Goal: Information Seeking & Learning: Find specific fact

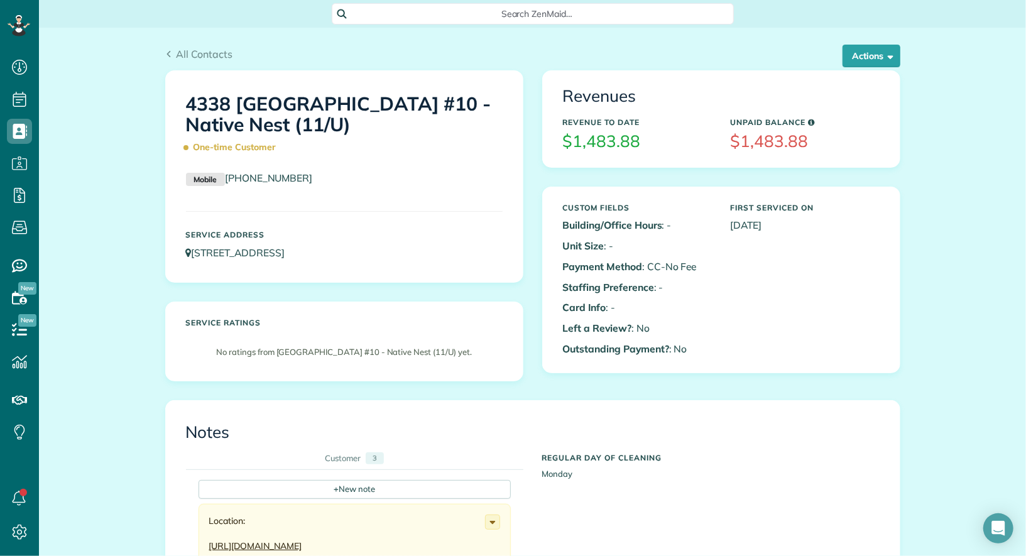
scroll to position [5, 5]
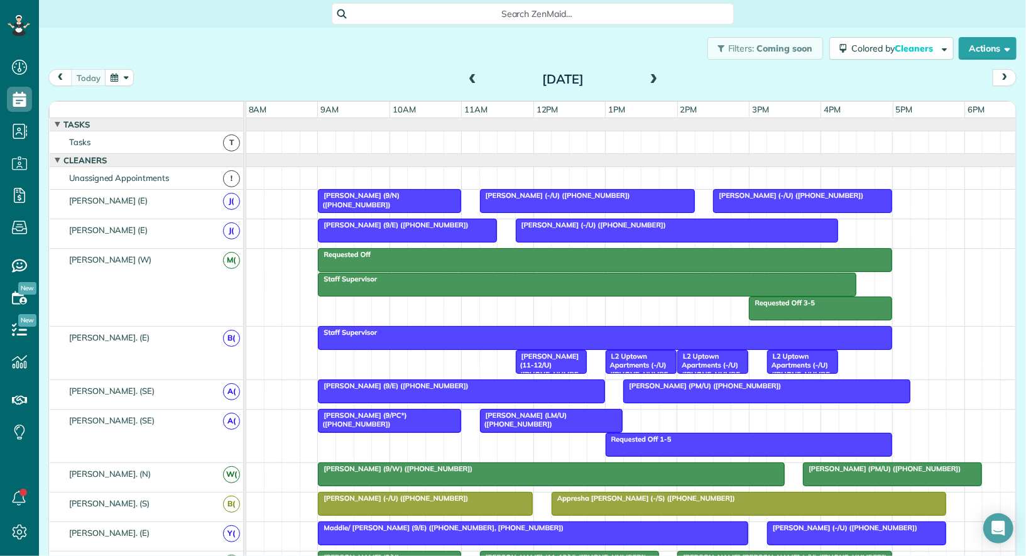
scroll to position [5, 5]
click at [74, 158] on link "All Contacts" at bounding box center [111, 154] width 144 height 29
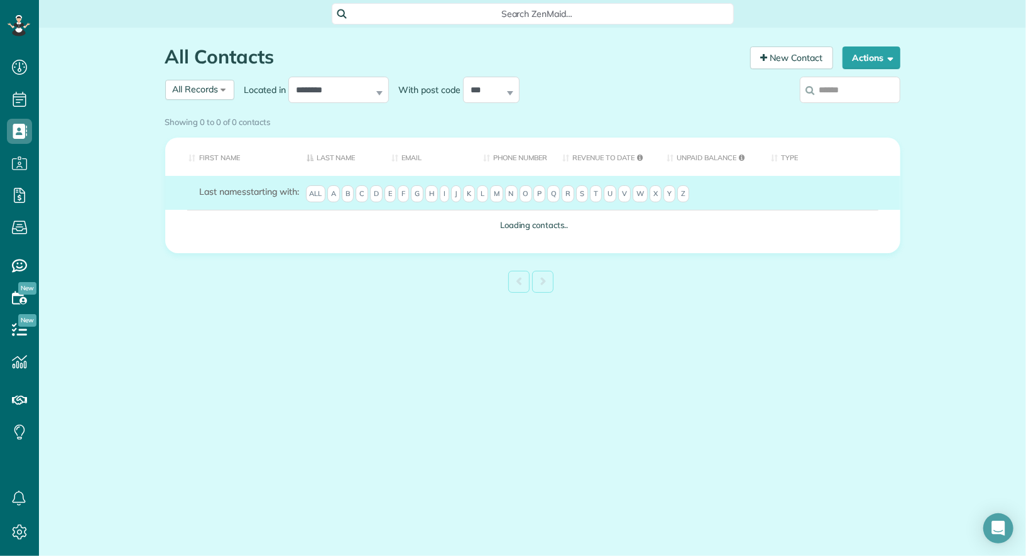
scroll to position [5, 5]
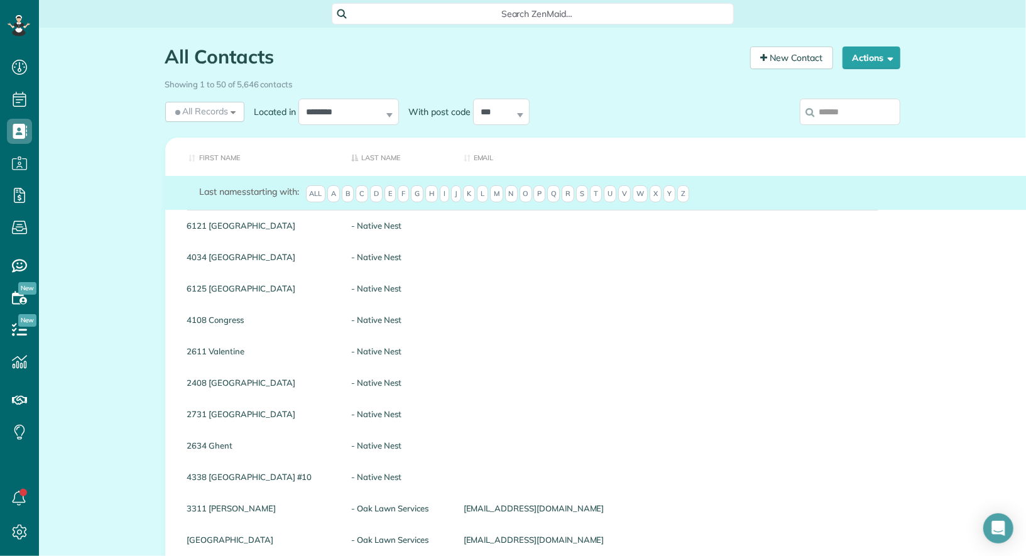
click at [839, 110] on input "search" at bounding box center [850, 112] width 101 height 26
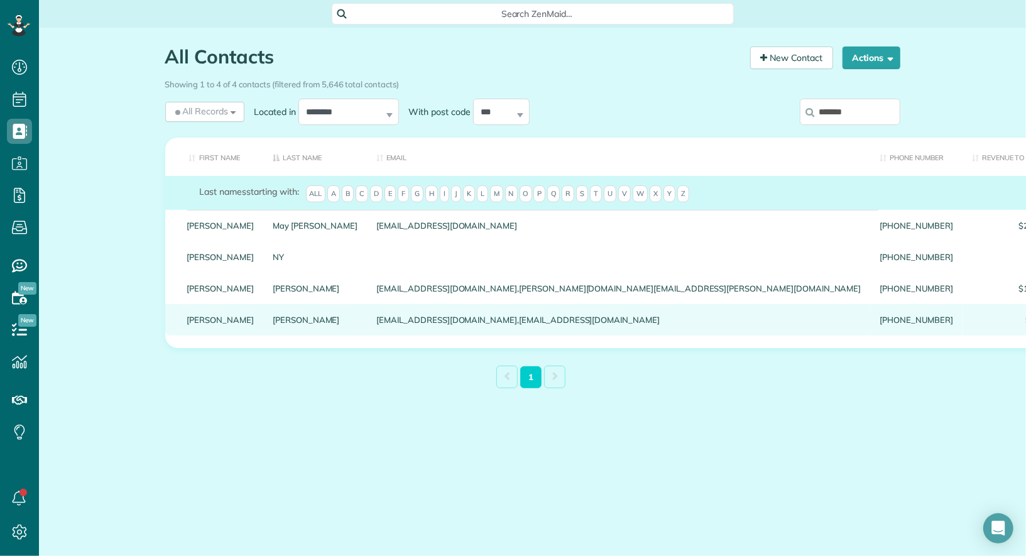
type input "*******"
click at [201, 324] on link "Brianna" at bounding box center [220, 319] width 67 height 9
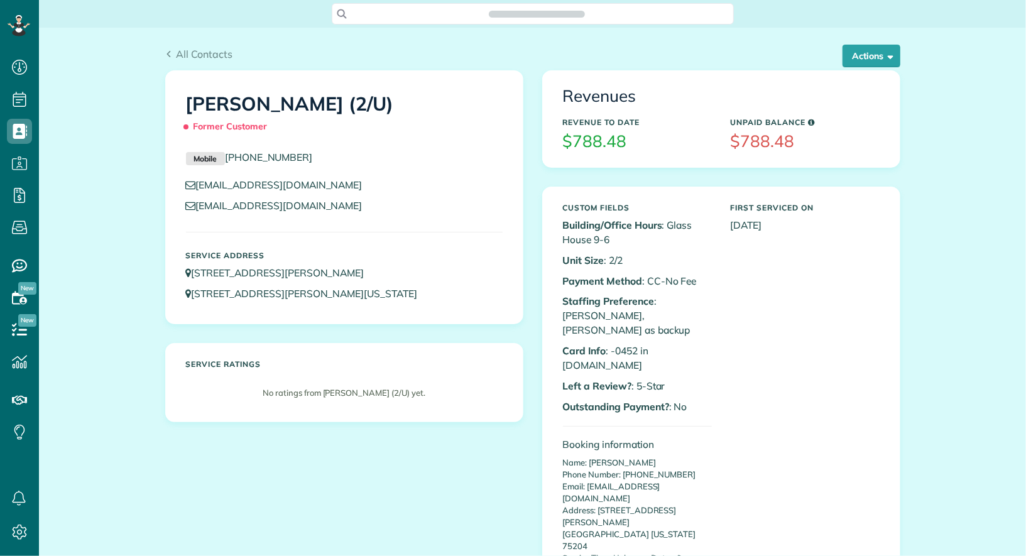
scroll to position [556, 38]
click at [867, 45] on button "Actions" at bounding box center [871, 56] width 58 height 23
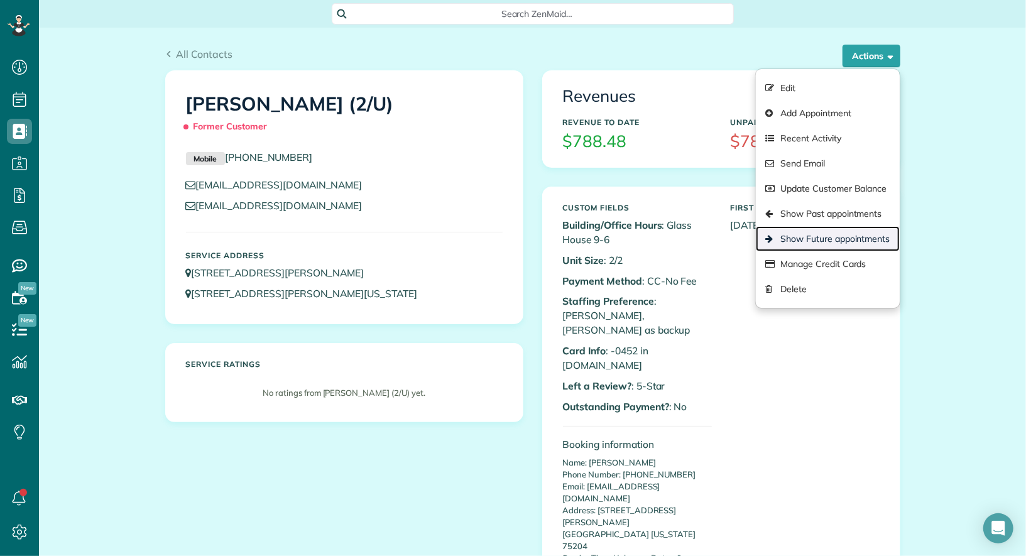
click at [853, 238] on link "Show Future appointments" at bounding box center [827, 238] width 143 height 25
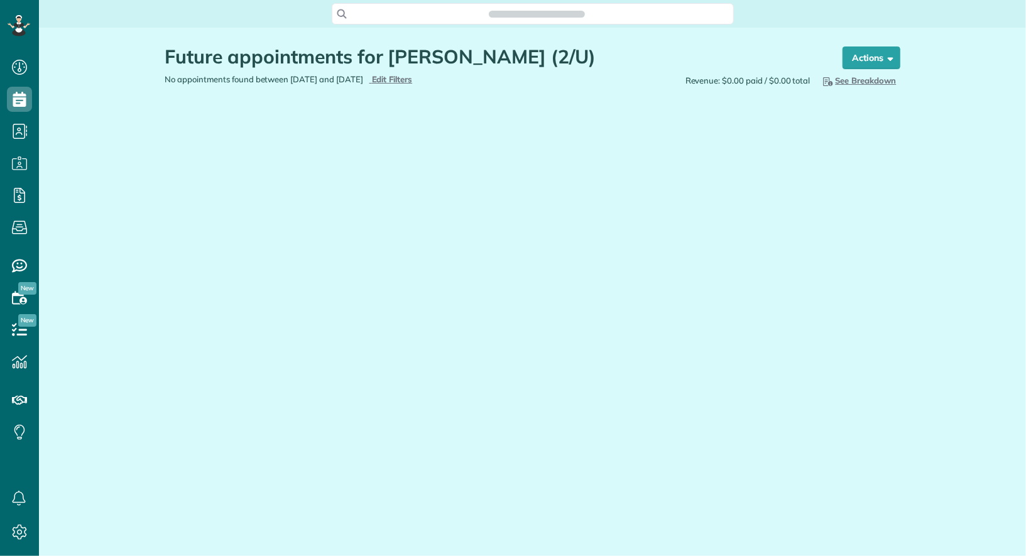
scroll to position [5, 5]
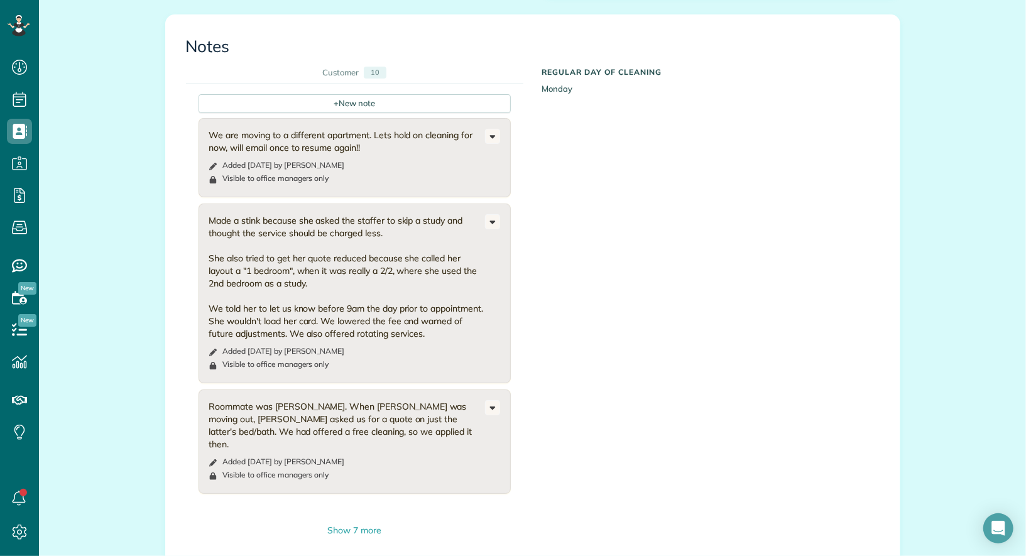
scroll to position [1272, 0]
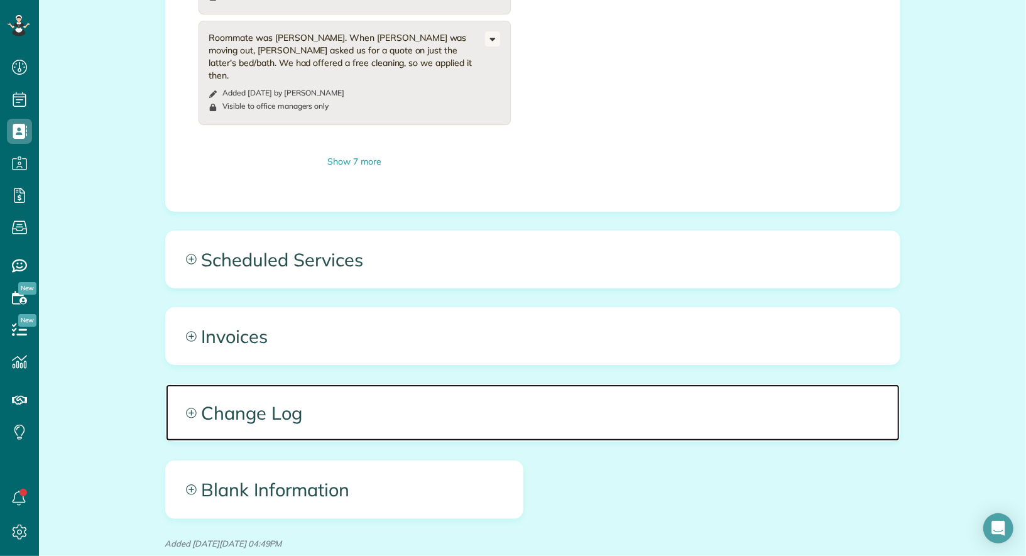
click at [244, 384] on span "Change Log" at bounding box center [533, 412] width 734 height 57
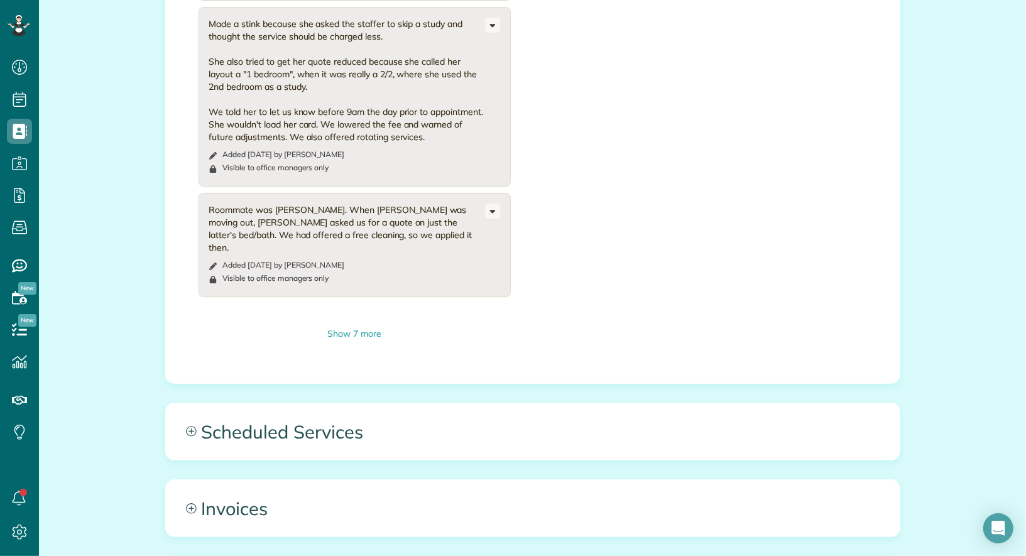
scroll to position [1103, 0]
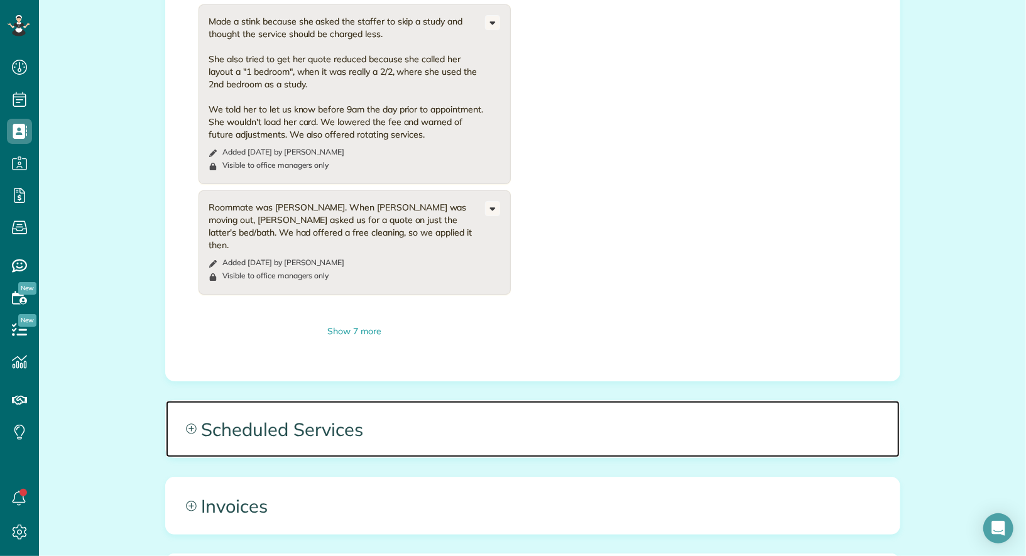
click at [256, 401] on span "Scheduled Services" at bounding box center [533, 429] width 734 height 57
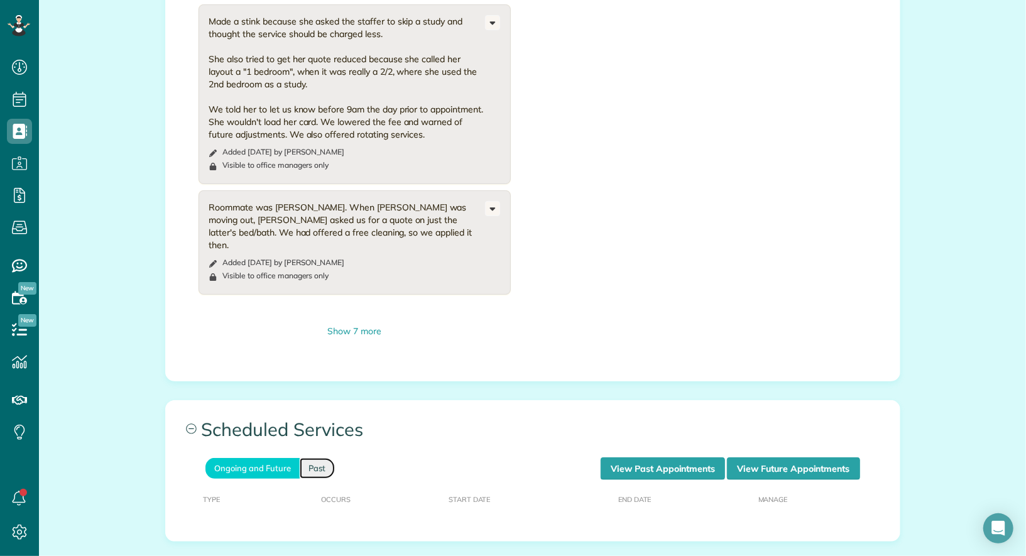
click at [305, 458] on link "Past" at bounding box center [317, 468] width 35 height 21
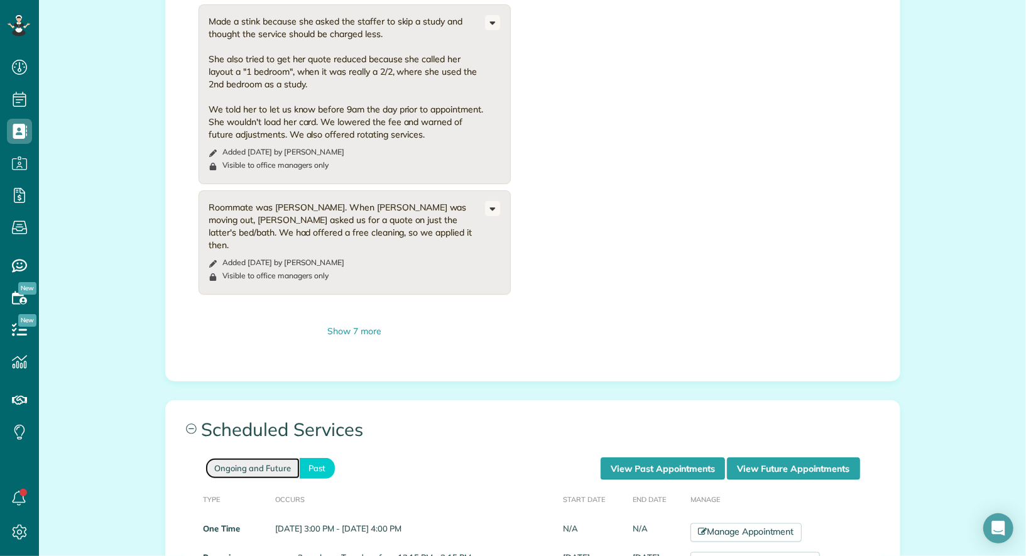
click at [261, 458] on link "Ongoing and Future" at bounding box center [252, 468] width 94 height 21
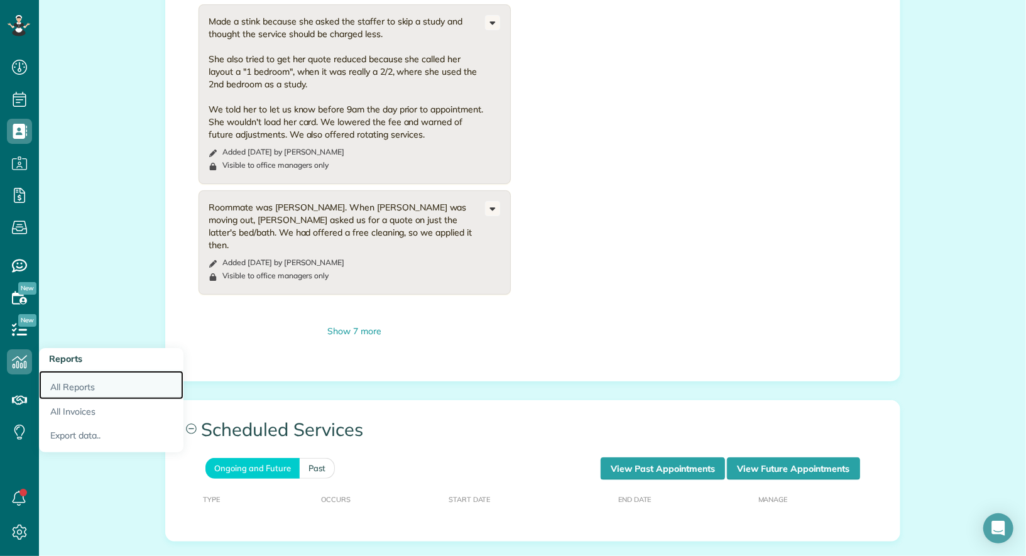
click at [63, 383] on link "All Reports" at bounding box center [111, 385] width 144 height 29
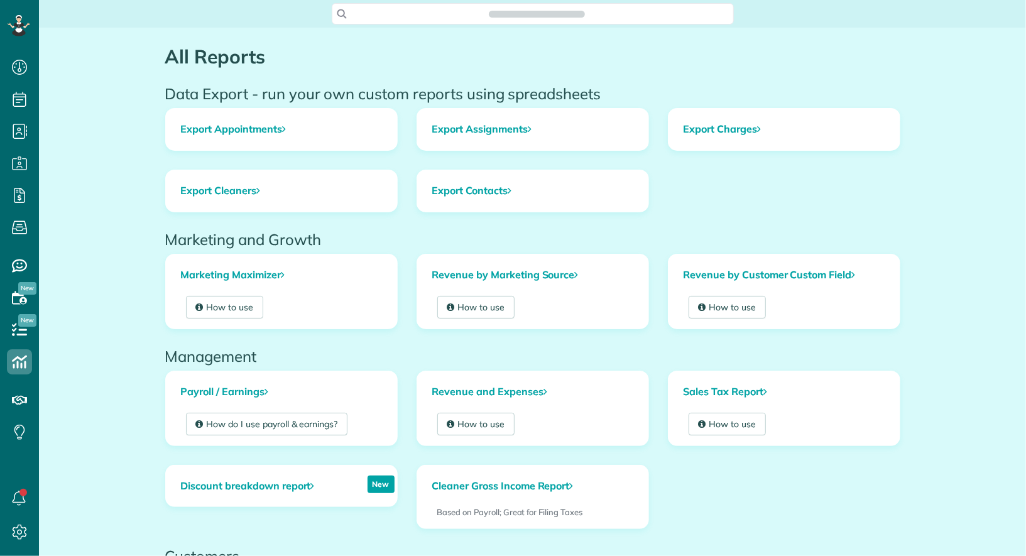
scroll to position [5, 5]
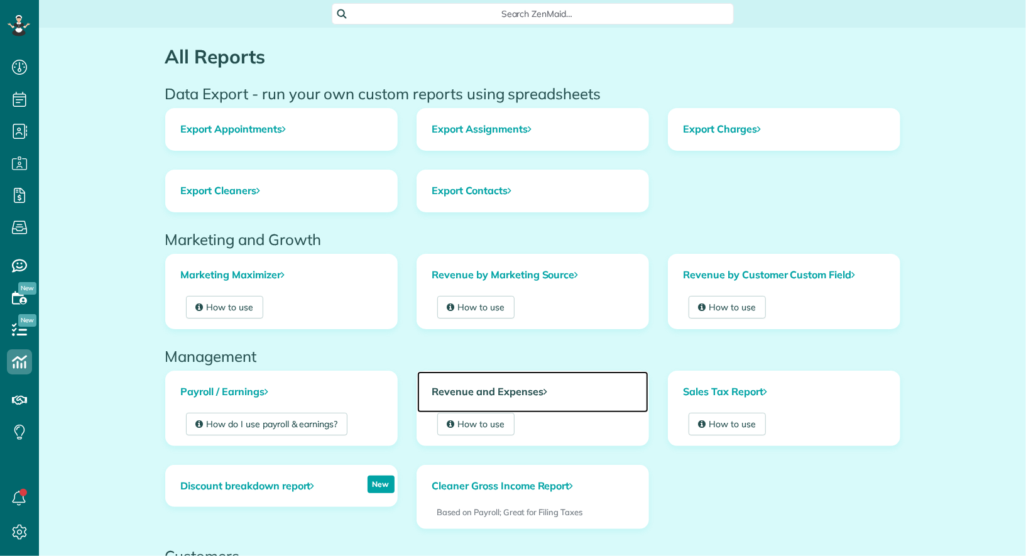
click at [503, 394] on link "Revenue and Expenses" at bounding box center [532, 391] width 231 height 41
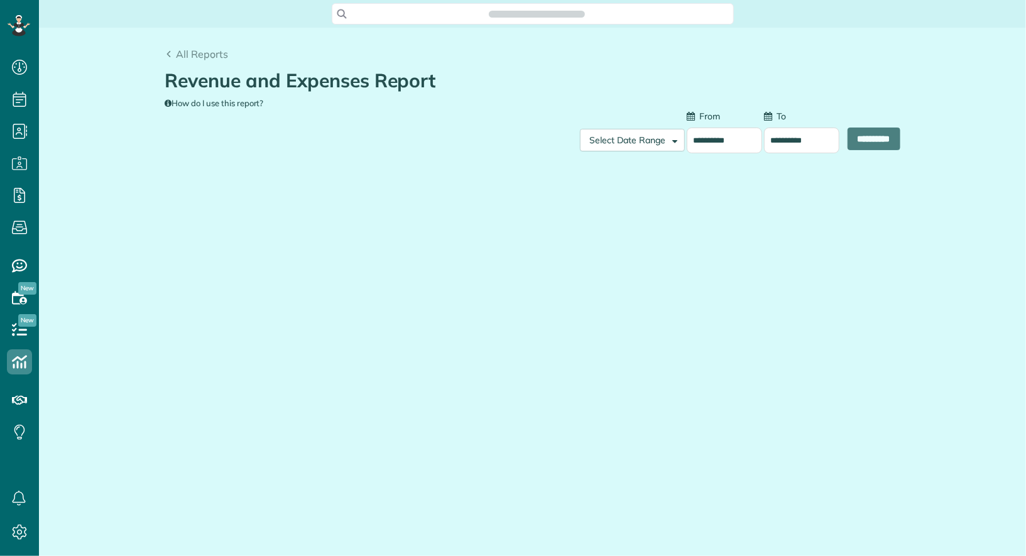
scroll to position [5, 5]
type input "**********"
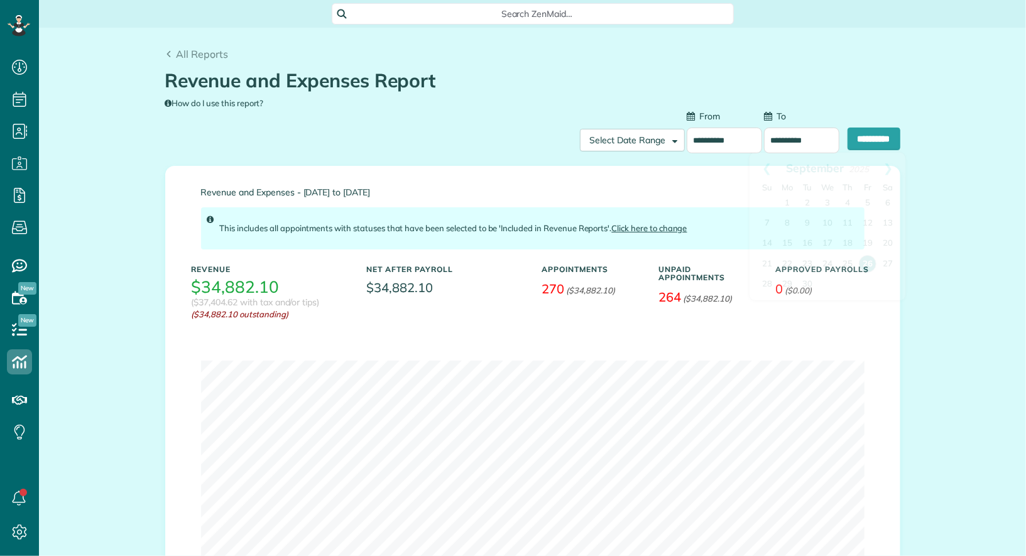
click at [770, 146] on input "**********" at bounding box center [801, 141] width 75 height 26
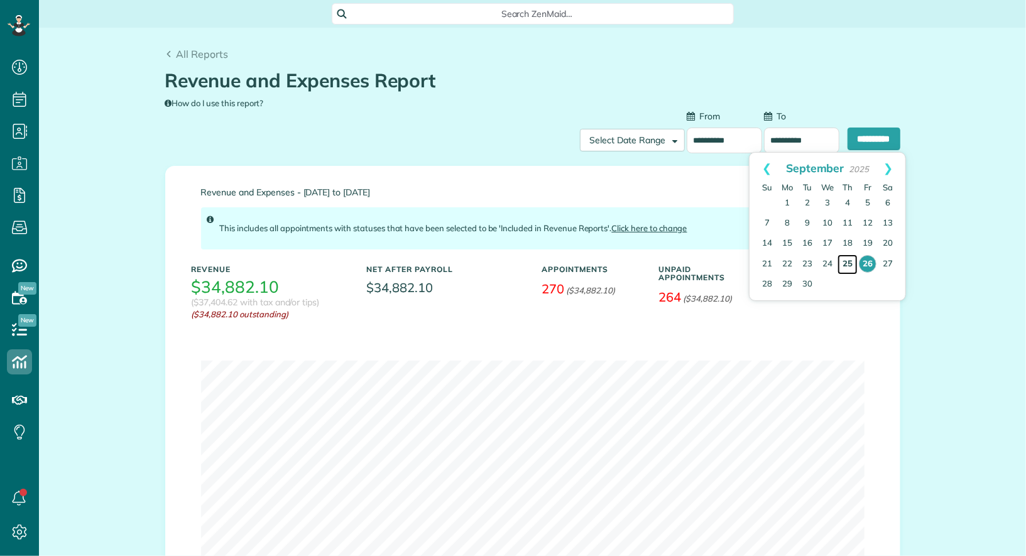
click at [848, 266] on link "25" at bounding box center [847, 264] width 20 height 20
type input "**********"
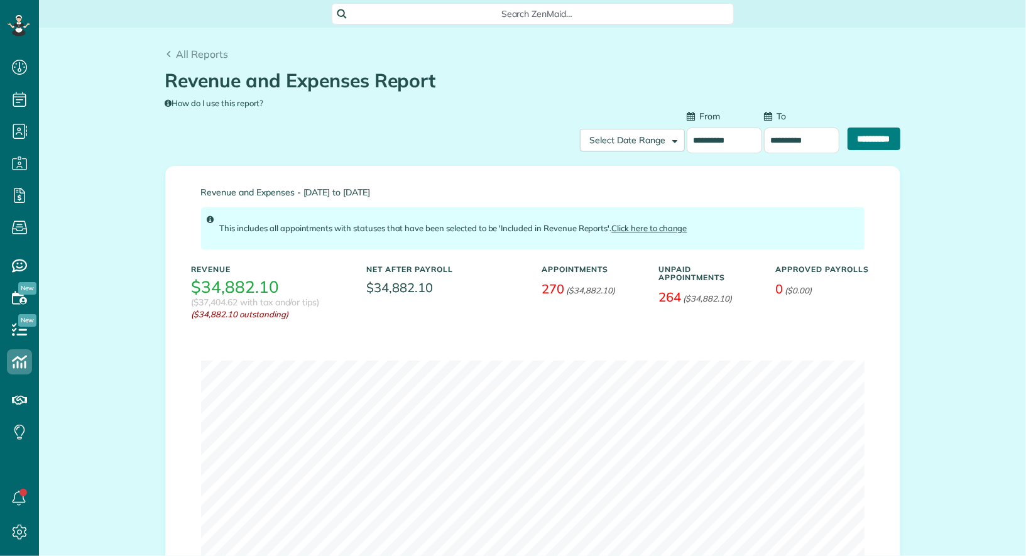
click at [883, 137] on input "**********" at bounding box center [874, 139] width 53 height 23
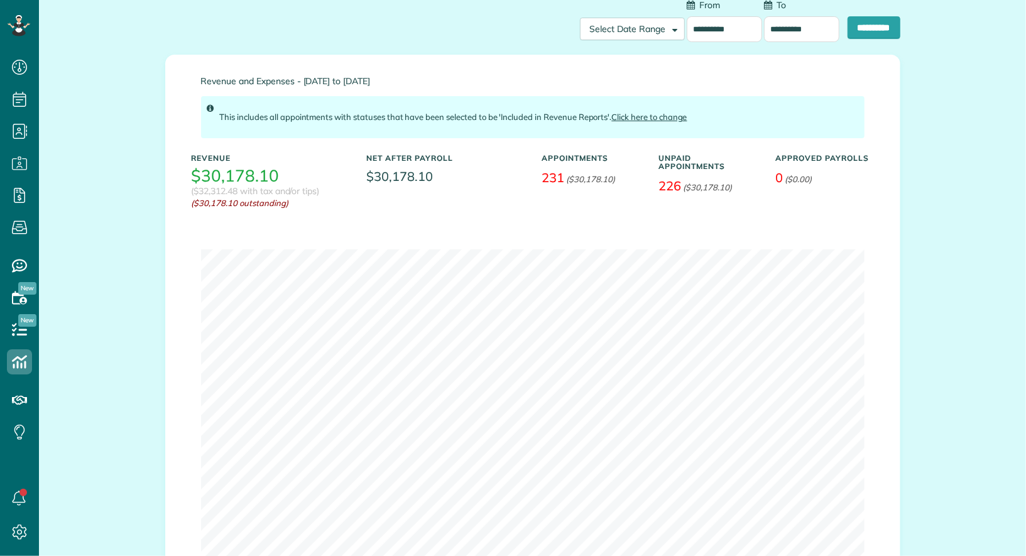
scroll to position [104, 0]
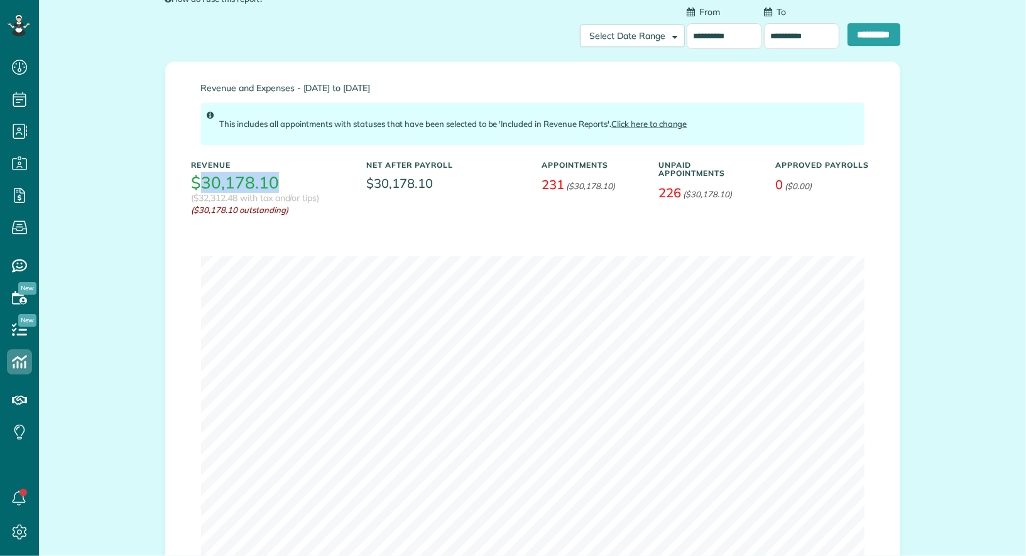
drag, startPoint x: 278, startPoint y: 179, endPoint x: 200, endPoint y: 180, distance: 78.5
click at [200, 180] on div "Revenue $30,178.10 ($32,312.48 with tax and/or tips) ($30,178.10 outstanding)" at bounding box center [269, 186] width 175 height 62
copy h3 "30,178.10"
